Goal: Transaction & Acquisition: Purchase product/service

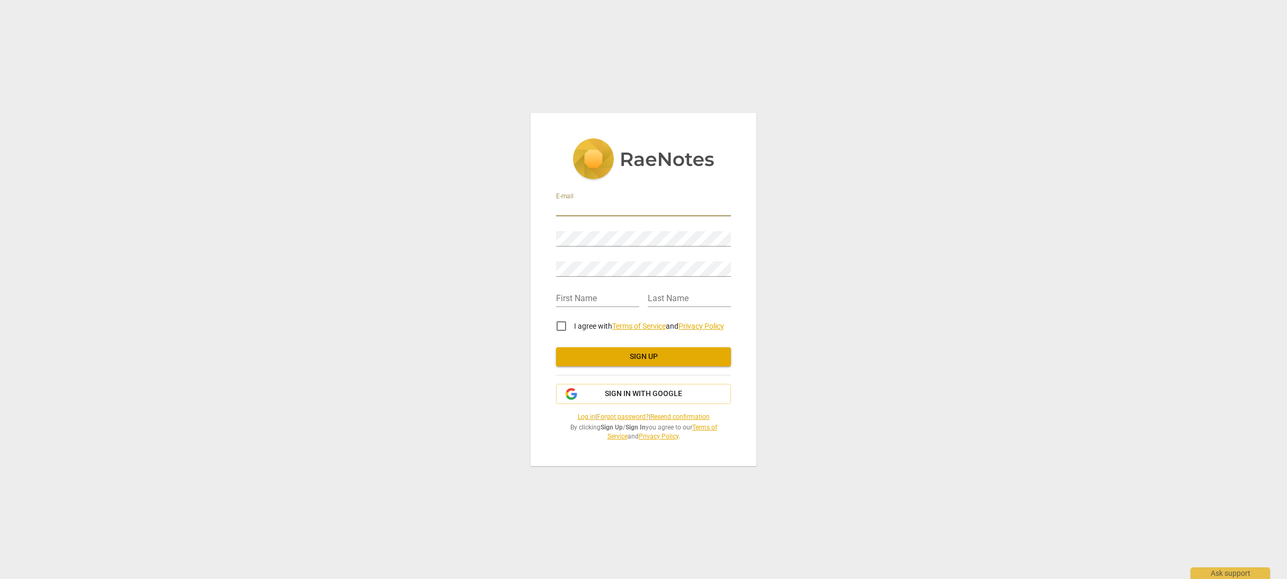
type input "info@inbody.es"
click at [630, 226] on div "Password" at bounding box center [643, 235] width 175 height 24
click at [529, 236] on div "E-mail info@inbody.es Password Retype Password First Name Last Name I agree wit…" at bounding box center [643, 289] width 1287 height 579
click at [578, 415] on div "E-mail info@inbody.es Password Retype Password First Name Last Name I agree wit…" at bounding box center [643, 314] width 175 height 252
click at [578, 416] on link "Log in" at bounding box center [586, 416] width 17 height 7
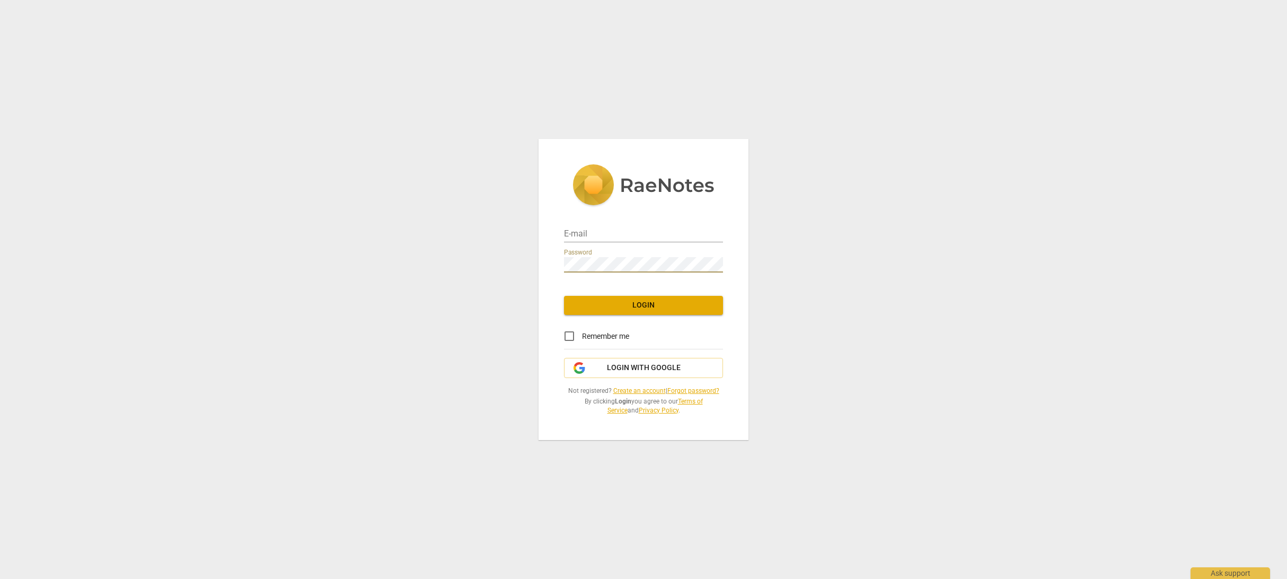
type input "info@inbody.es"
click at [598, 303] on span "Login" at bounding box center [644, 305] width 142 height 11
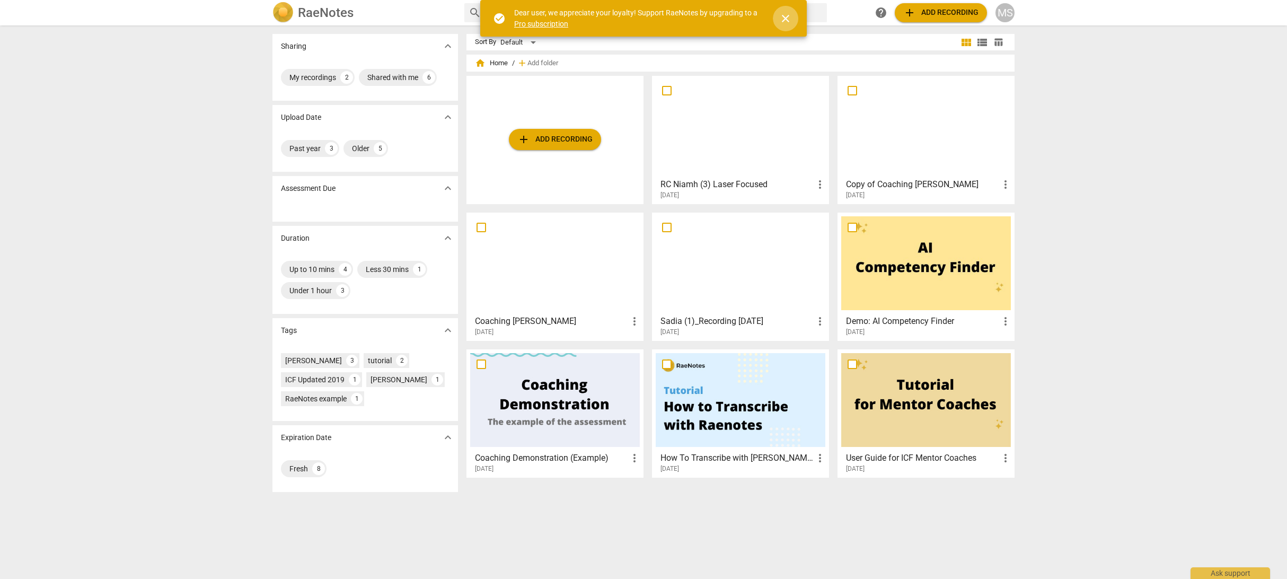
click at [786, 13] on span "close" at bounding box center [785, 18] width 13 height 13
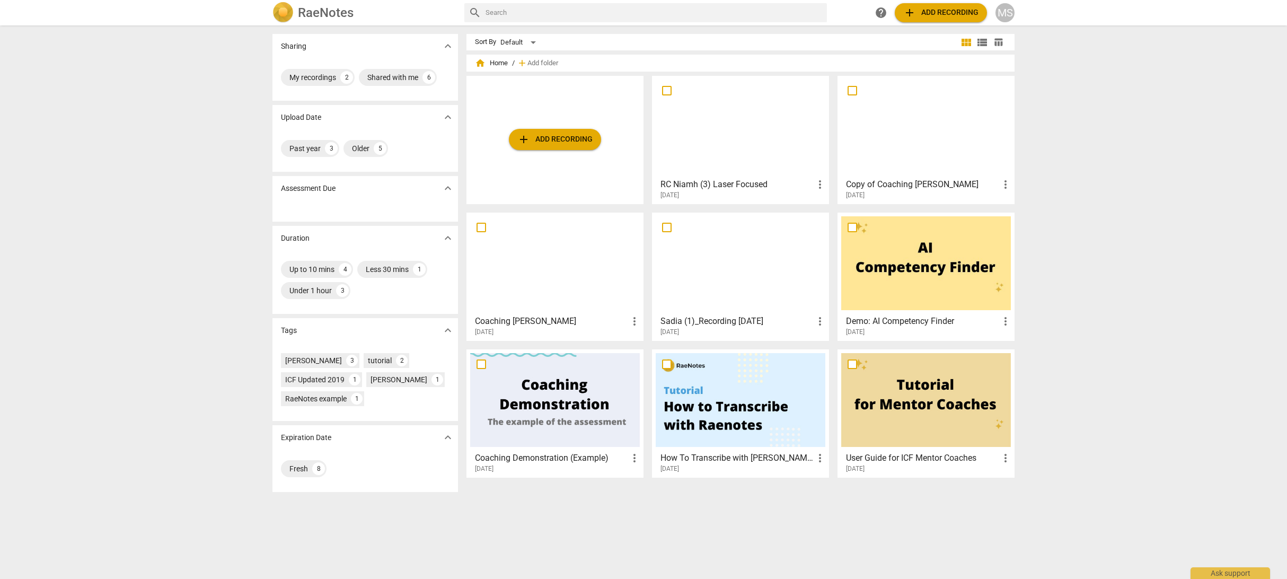
click at [751, 131] on div at bounding box center [741, 127] width 170 height 94
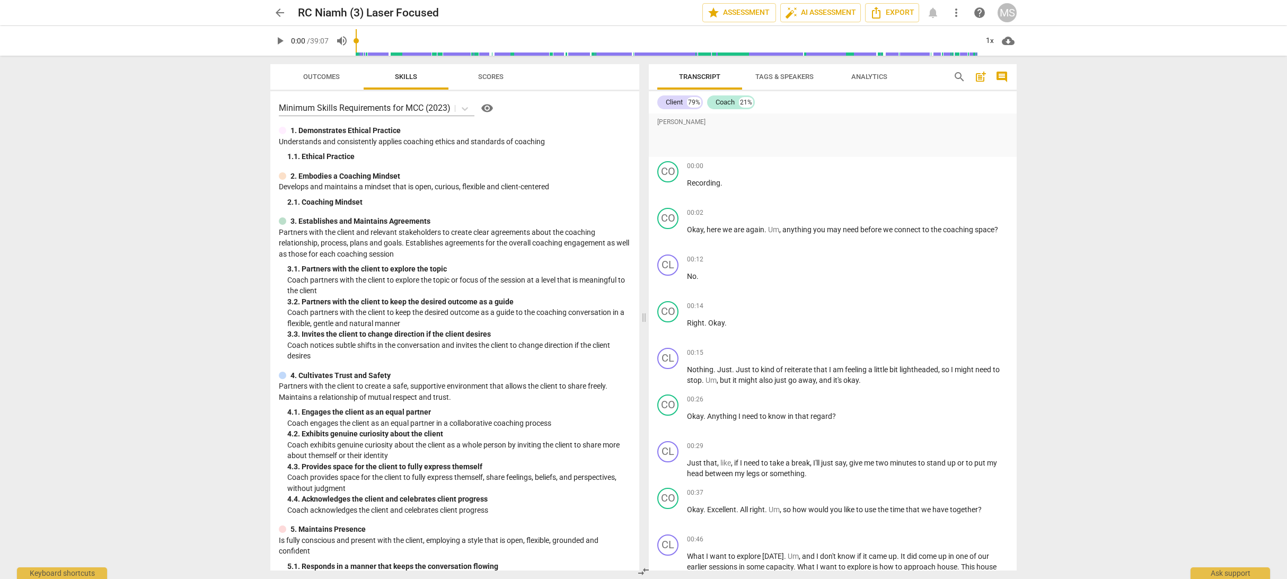
scroll to position [494, 0]
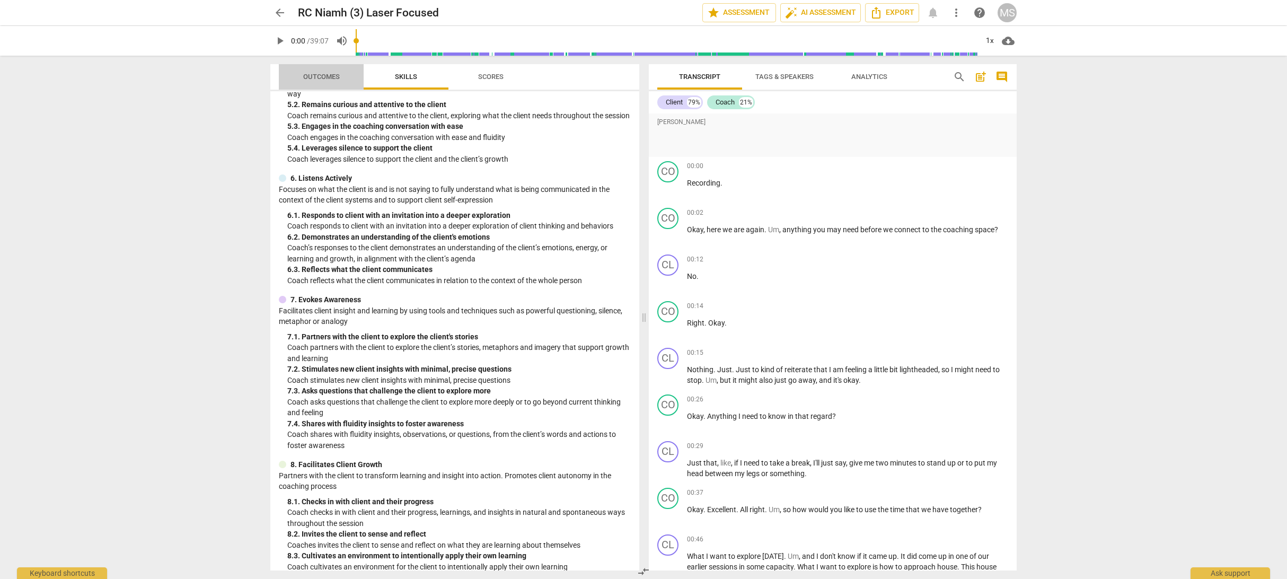
click at [322, 74] on span "Outcomes" at bounding box center [321, 77] width 37 height 8
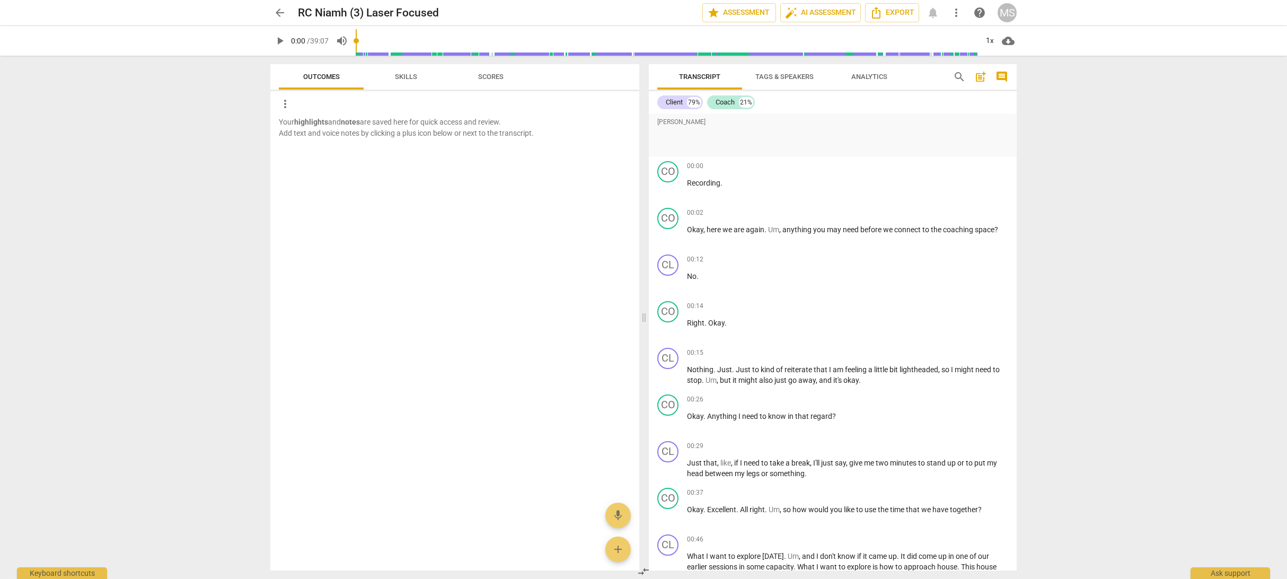
click at [484, 80] on span "Scores" at bounding box center [490, 77] width 25 height 8
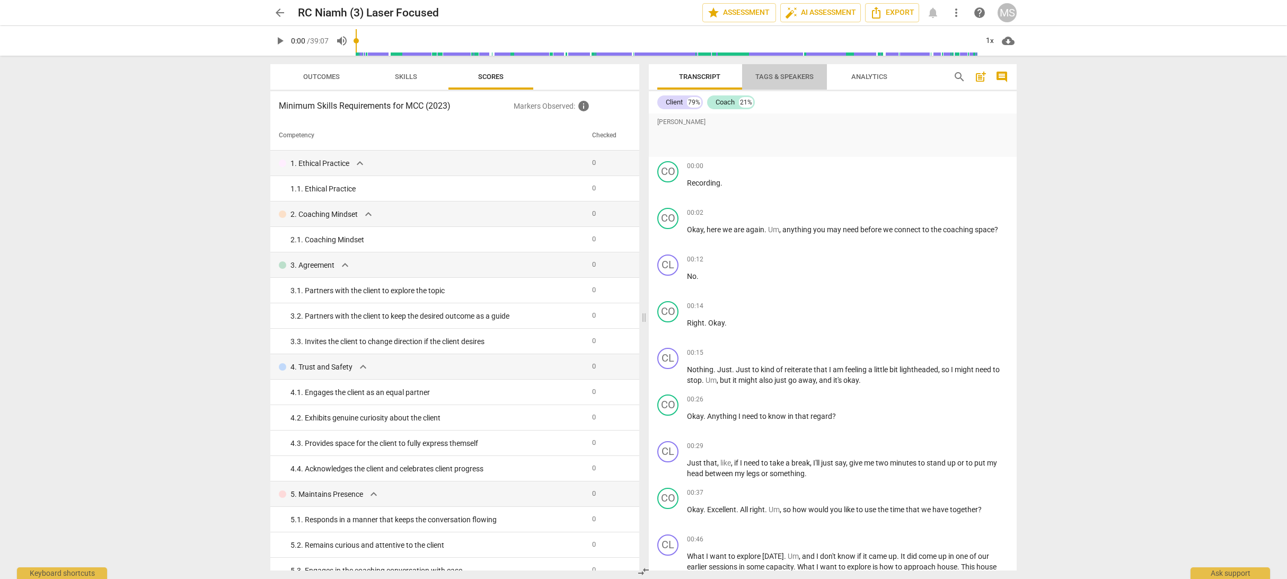
click at [781, 81] on span "Tags & Speakers" at bounding box center [785, 77] width 84 height 14
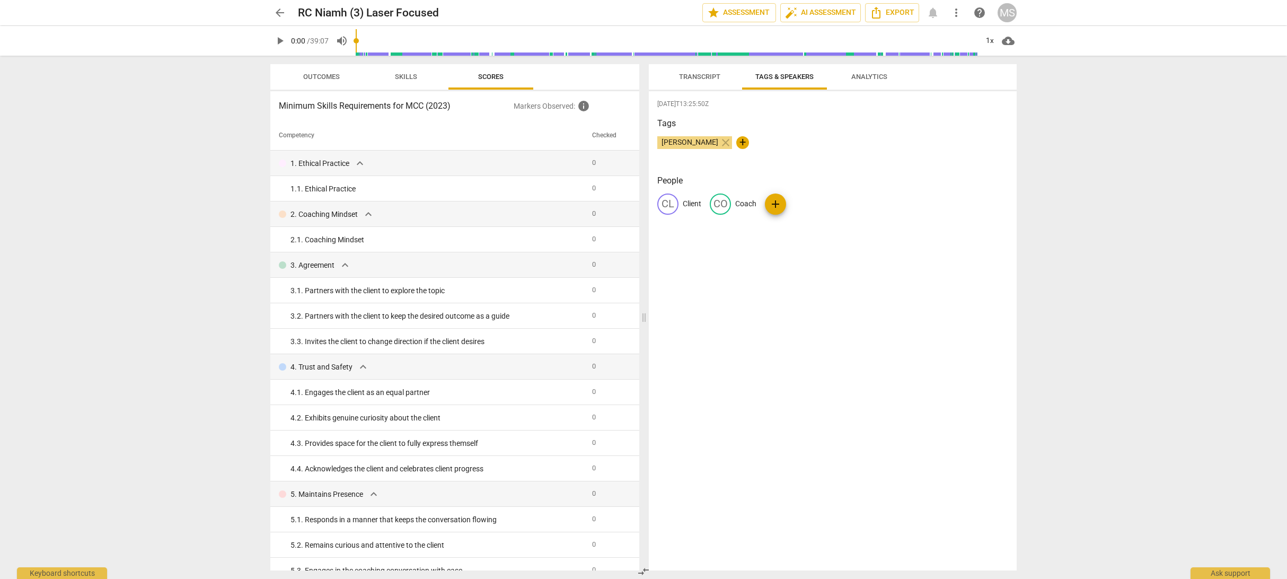
click at [853, 82] on span "Analytics" at bounding box center [869, 77] width 61 height 14
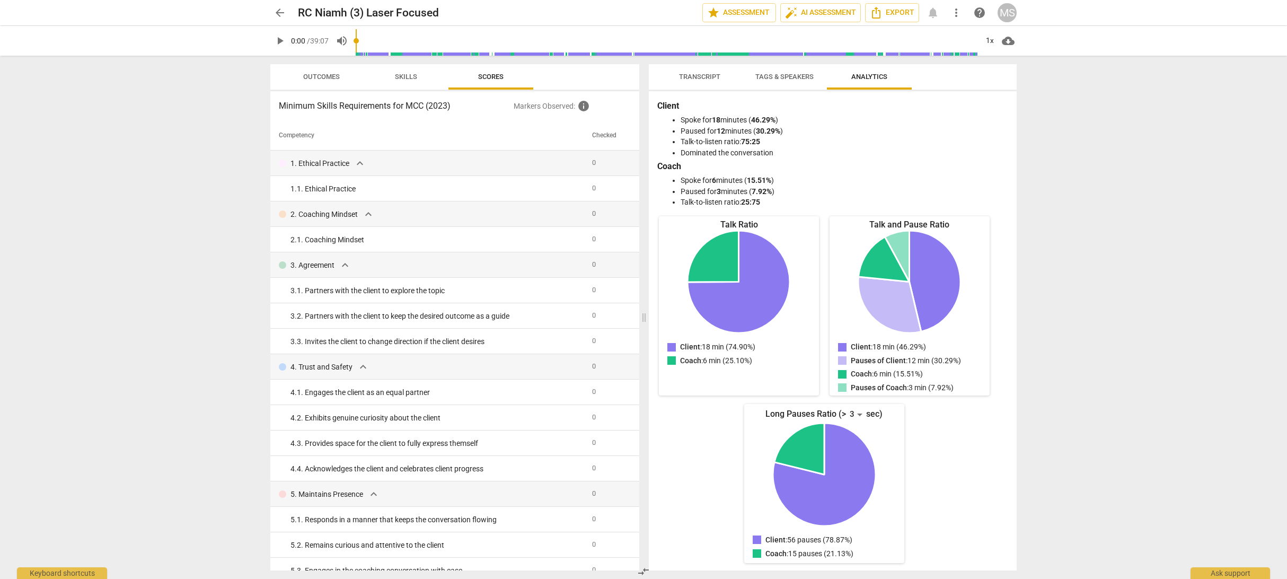
click at [707, 77] on span "Transcript" at bounding box center [699, 77] width 41 height 8
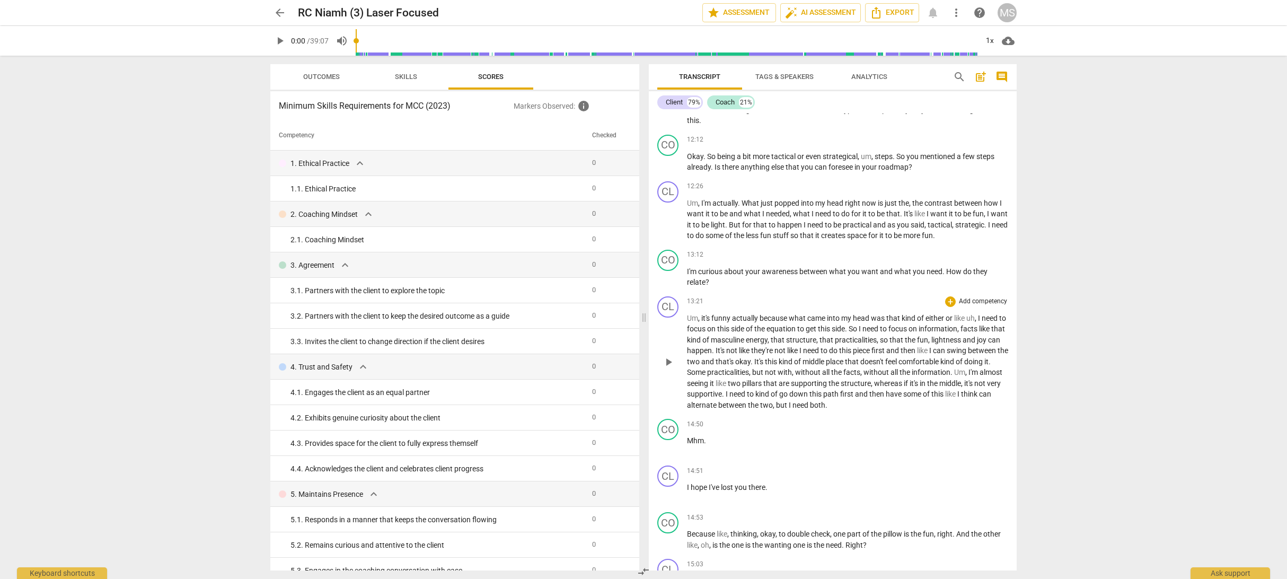
scroll to position [1417, 0]
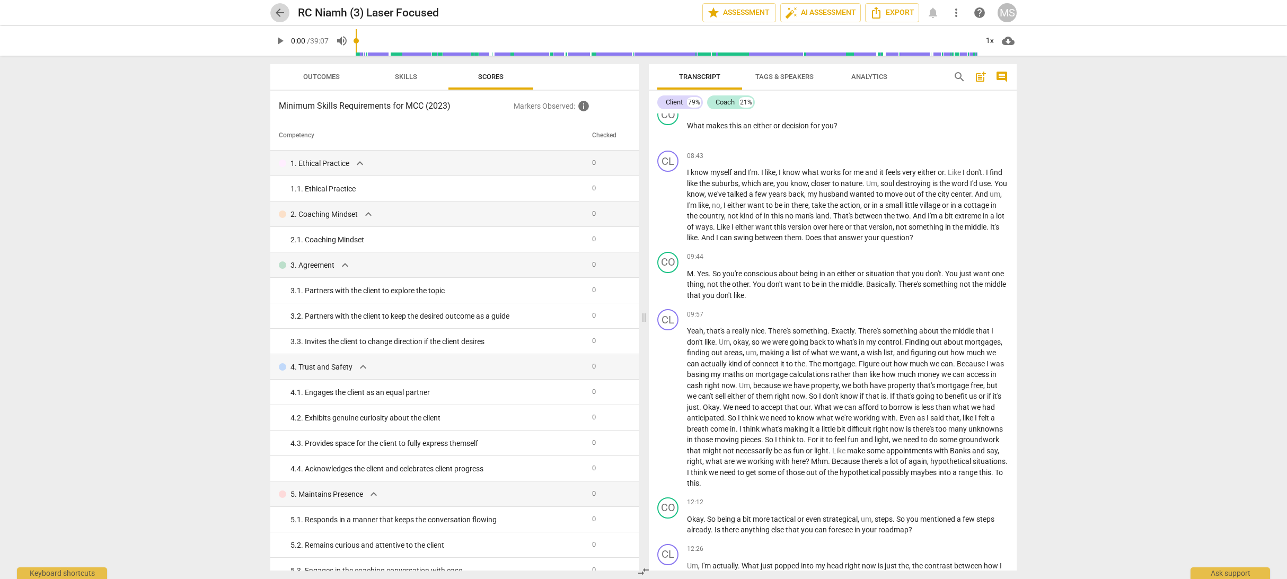
click at [272, 7] on span "arrow_back" at bounding box center [279, 12] width 19 height 13
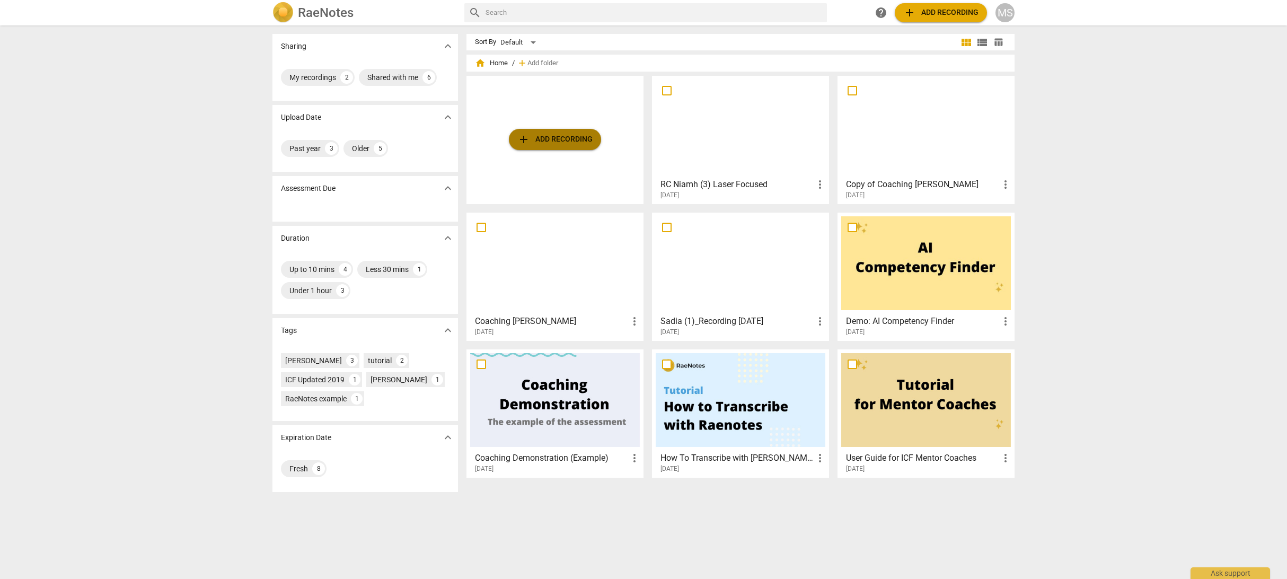
click at [533, 134] on span "add Add recording" at bounding box center [554, 139] width 75 height 13
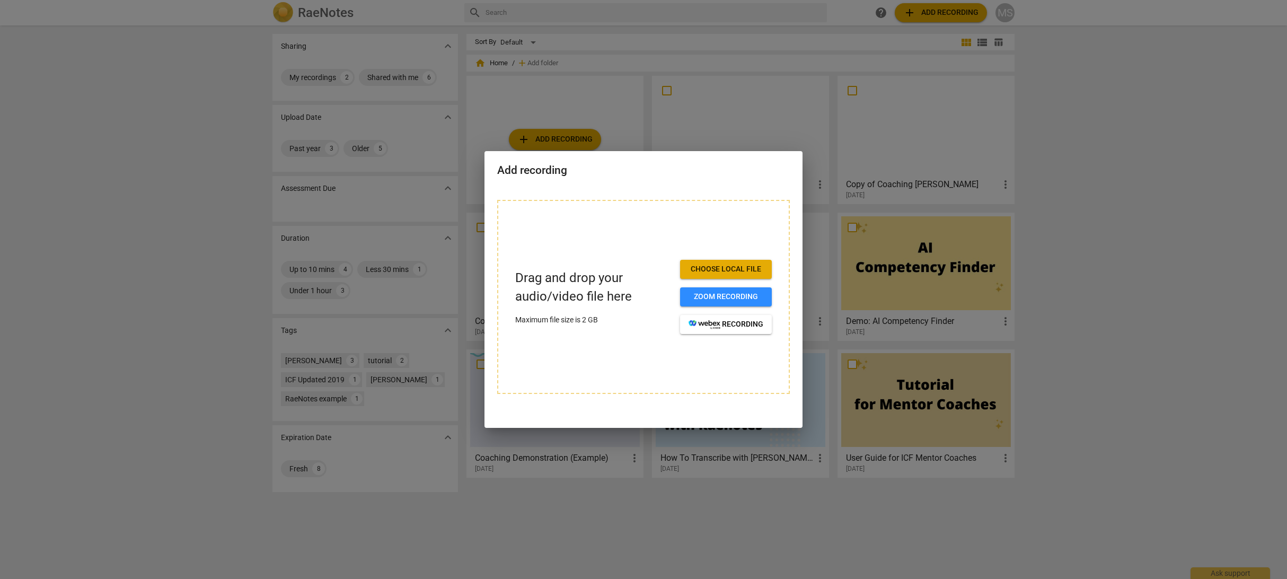
click at [739, 272] on span "Choose local file" at bounding box center [726, 269] width 75 height 11
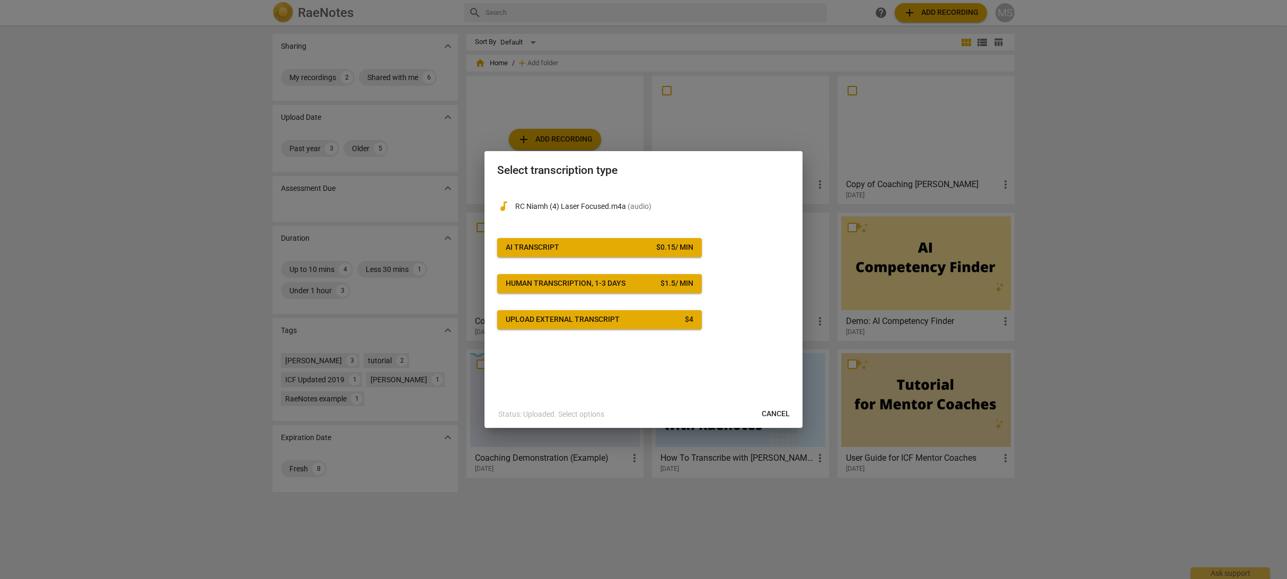
click at [658, 251] on div "$ 0.15 / min" at bounding box center [674, 247] width 37 height 11
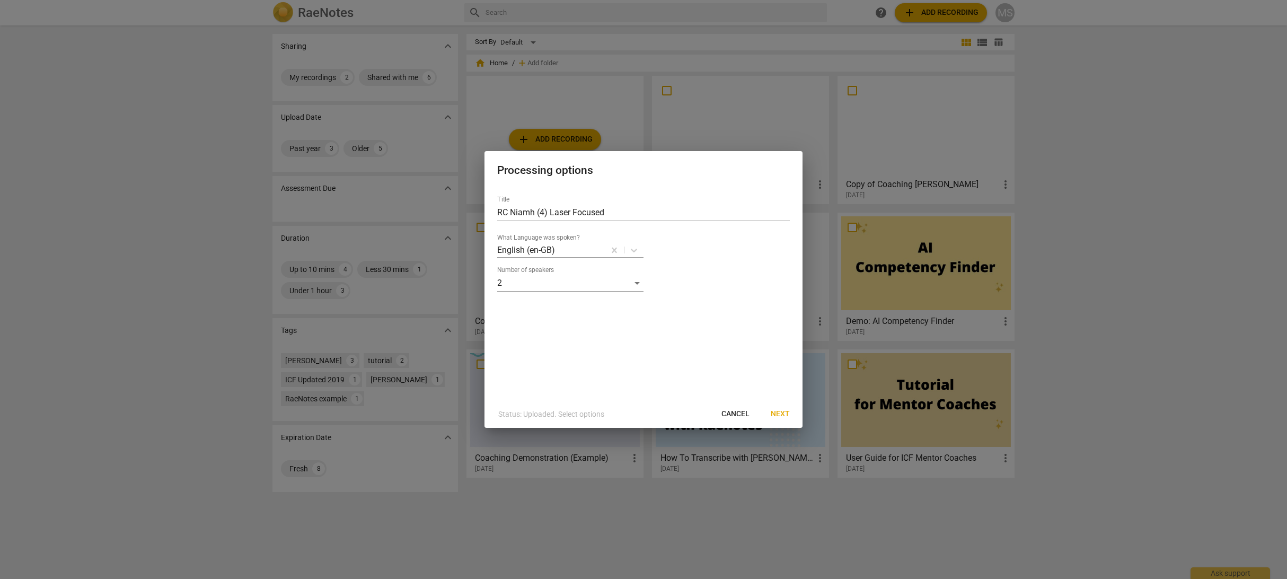
click at [782, 413] on span "Next" at bounding box center [780, 414] width 19 height 11
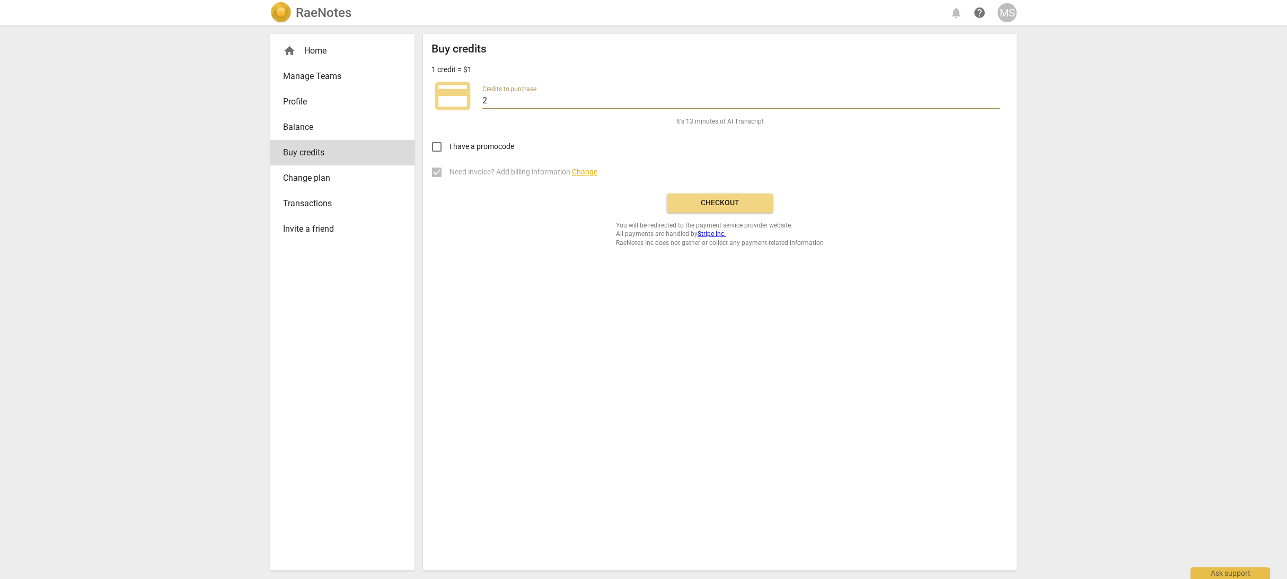
click at [514, 98] on input "2" at bounding box center [740, 101] width 517 height 15
click at [711, 206] on span "Checkout" at bounding box center [719, 203] width 89 height 11
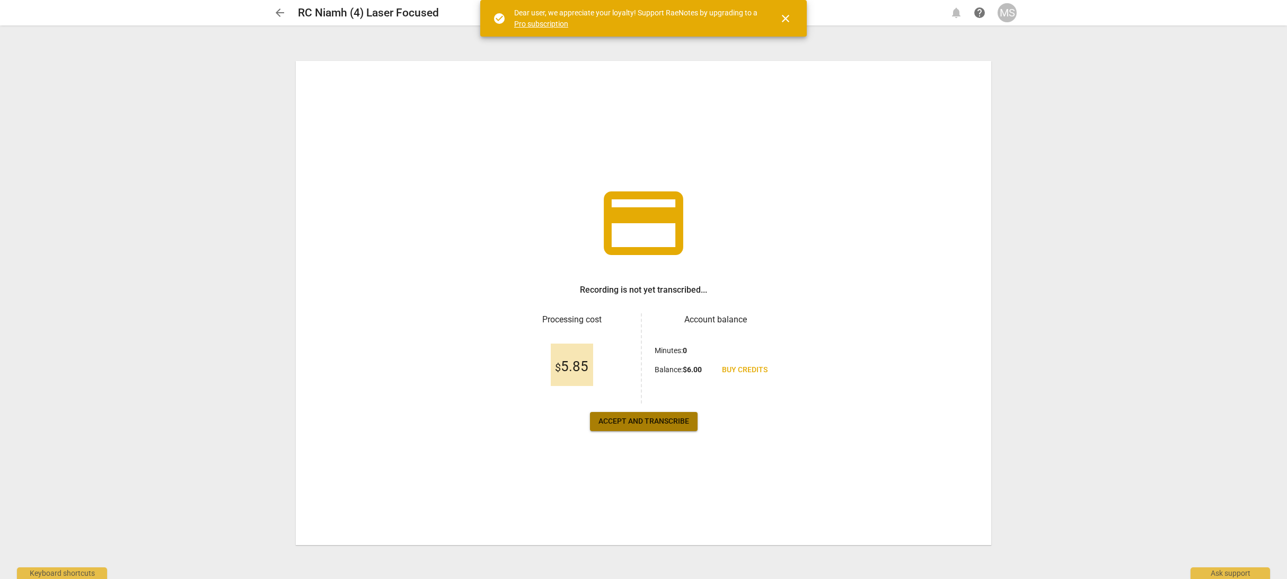
click at [655, 425] on span "Accept and transcribe" at bounding box center [643, 421] width 91 height 11
